Goal: Information Seeking & Learning: Learn about a topic

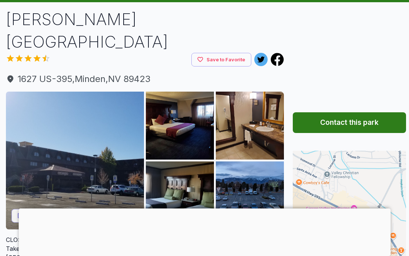
scroll to position [46, 0]
click at [101, 156] on img at bounding box center [75, 161] width 138 height 138
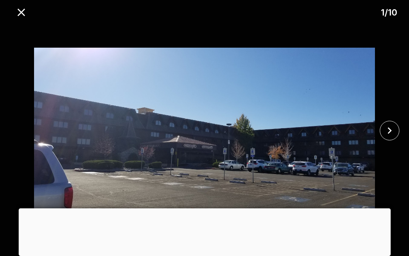
click at [388, 137] on icon "close" at bounding box center [389, 130] width 13 height 13
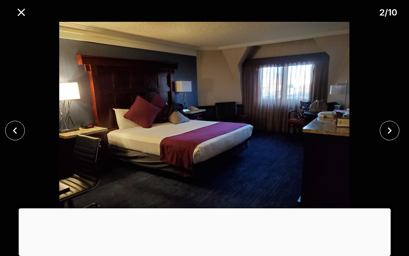
click at [389, 137] on icon "close" at bounding box center [389, 130] width 13 height 13
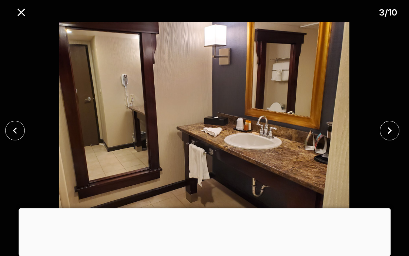
click at [388, 134] on icon "close" at bounding box center [390, 130] width 4 height 7
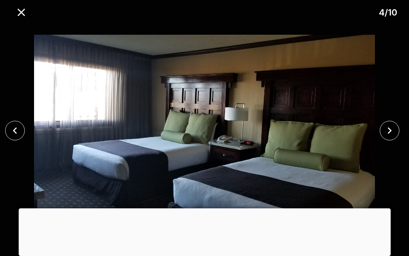
click at [395, 137] on icon "close" at bounding box center [389, 130] width 13 height 13
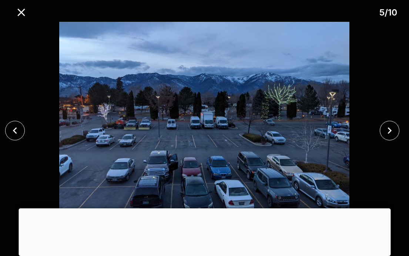
click at [389, 134] on icon "close" at bounding box center [390, 130] width 4 height 7
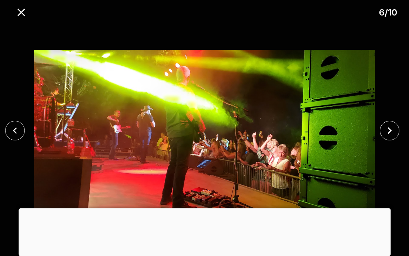
click at [390, 137] on icon "close" at bounding box center [389, 130] width 13 height 13
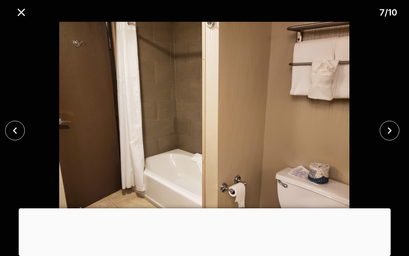
click at [396, 137] on icon "close" at bounding box center [389, 130] width 13 height 13
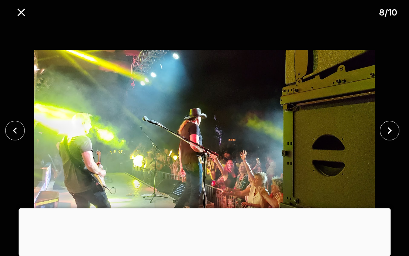
click at [391, 137] on icon "close" at bounding box center [389, 130] width 13 height 13
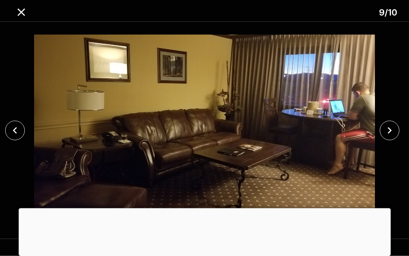
scroll to position [115, 0]
click at [390, 137] on icon "close" at bounding box center [389, 130] width 13 height 13
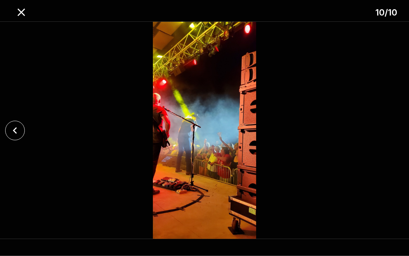
scroll to position [42, 0]
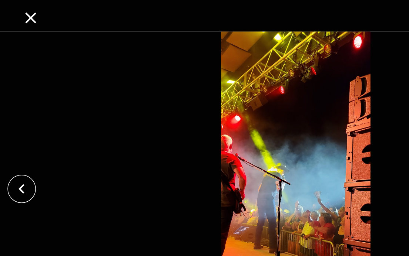
scroll to position [41, 0]
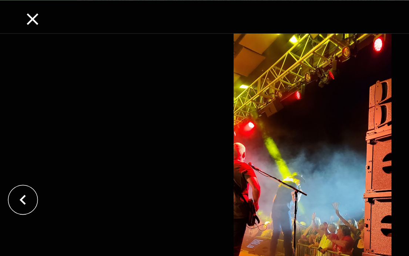
click at [21, 13] on icon "close" at bounding box center [20, 12] width 7 height 7
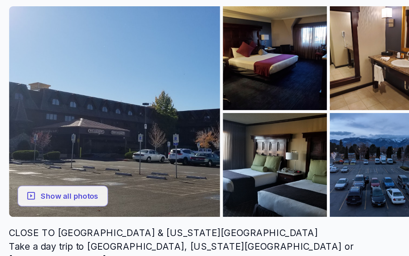
scroll to position [129, 0]
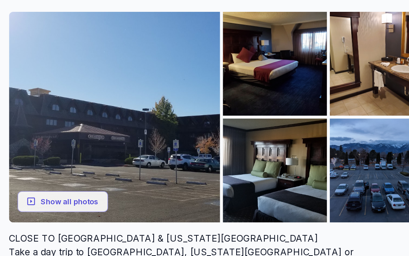
click at [59, 125] on button "Show all photos" at bounding box center [40, 132] width 59 height 14
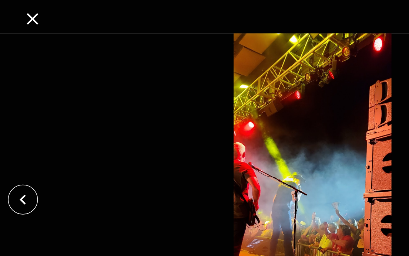
click at [43, 110] on img at bounding box center [204, 131] width 341 height 218
click at [22, 14] on icon "close" at bounding box center [21, 12] width 13 height 13
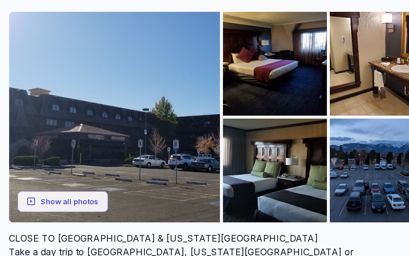
click at [50, 125] on button "Show all photos" at bounding box center [40, 132] width 59 height 14
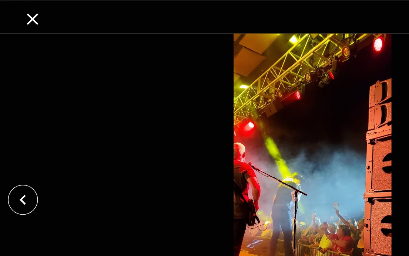
scroll to position [0, 0]
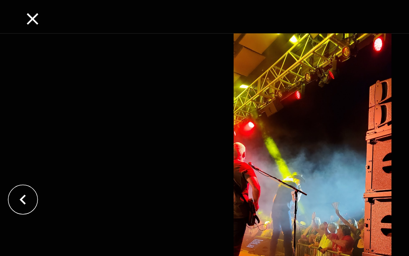
click at [16, 136] on icon "close" at bounding box center [15, 130] width 13 height 13
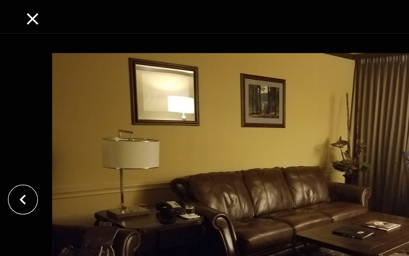
click at [15, 130] on icon "close" at bounding box center [15, 130] width 13 height 13
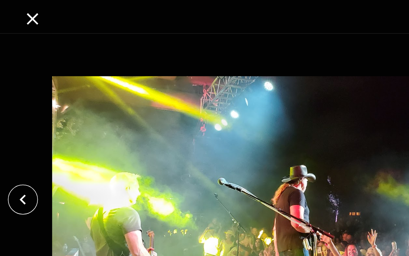
click at [22, 125] on button "close" at bounding box center [15, 131] width 20 height 20
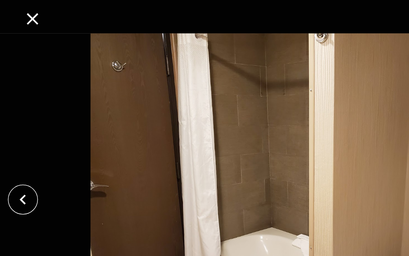
click at [19, 129] on icon "close" at bounding box center [15, 130] width 13 height 13
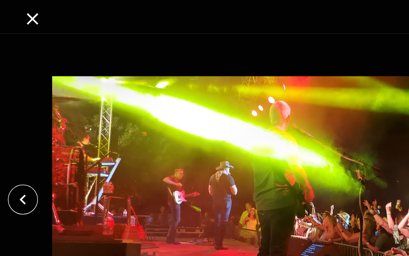
click at [23, 131] on button "close" at bounding box center [15, 131] width 20 height 20
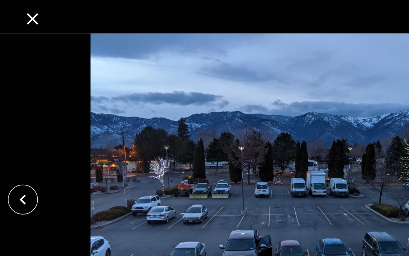
click at [23, 130] on button "close" at bounding box center [15, 131] width 20 height 20
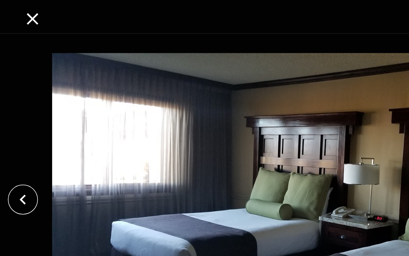
click at [21, 129] on icon "close" at bounding box center [15, 130] width 13 height 13
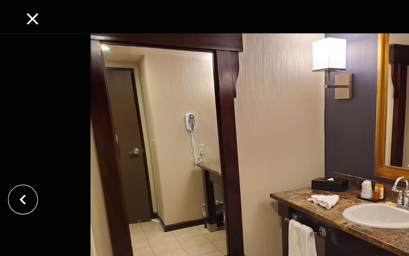
click at [20, 129] on icon "close" at bounding box center [15, 130] width 13 height 13
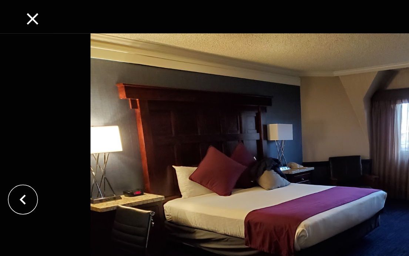
click at [18, 137] on icon "close" at bounding box center [15, 130] width 13 height 13
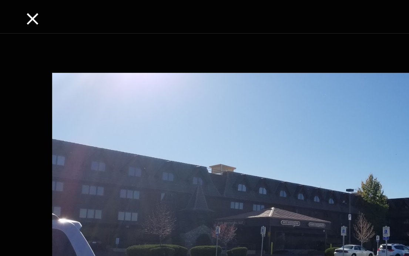
click at [19, 140] on div at bounding box center [204, 131] width 409 height 218
click at [17, 141] on div at bounding box center [204, 131] width 409 height 218
